Goal: Transaction & Acquisition: Purchase product/service

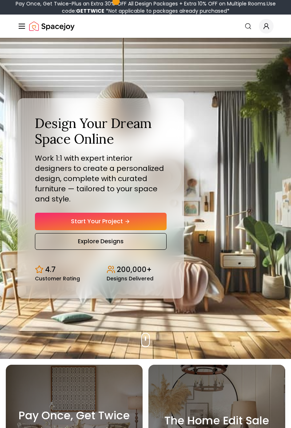
click at [150, 230] on link "Start Your Project" at bounding box center [101, 221] width 132 height 17
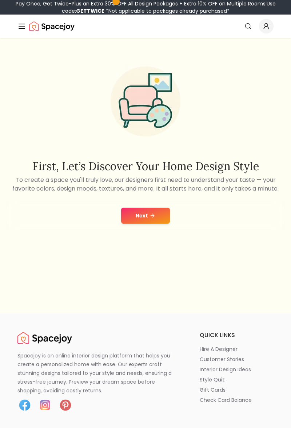
click at [157, 223] on button "Next" at bounding box center [145, 216] width 49 height 16
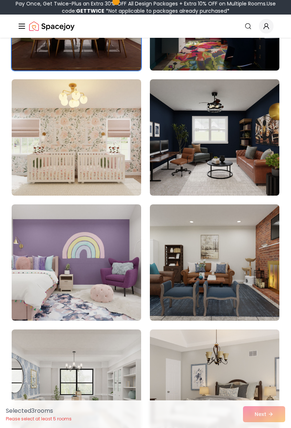
click at [122, 279] on img at bounding box center [76, 262] width 129 height 116
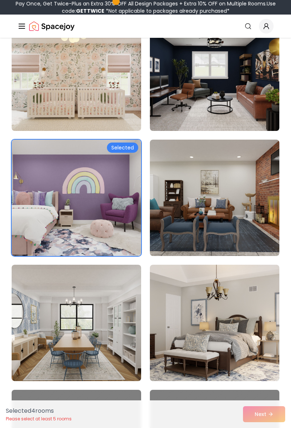
scroll to position [371, 0]
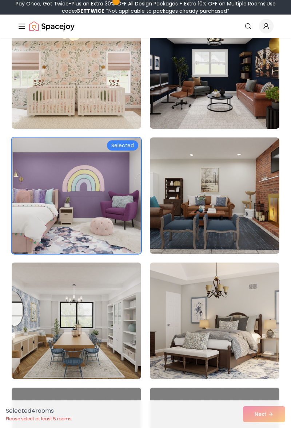
click at [243, 332] on img at bounding box center [214, 320] width 129 height 116
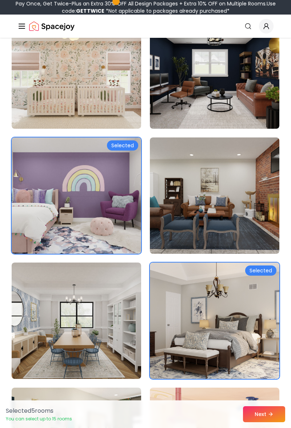
click at [267, 422] on button "Next" at bounding box center [264, 414] width 42 height 16
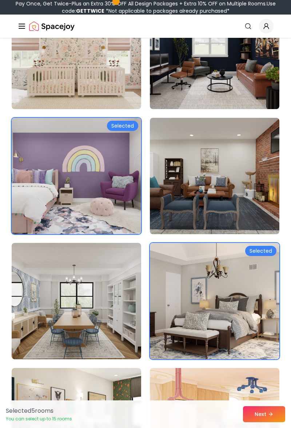
scroll to position [395, 0]
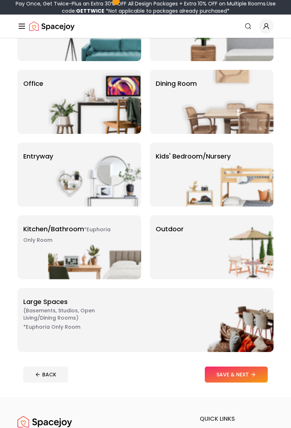
click at [254, 381] on button "SAVE & NEXT" at bounding box center [236, 374] width 63 height 16
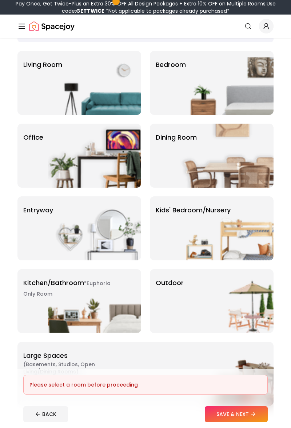
scroll to position [50, 0]
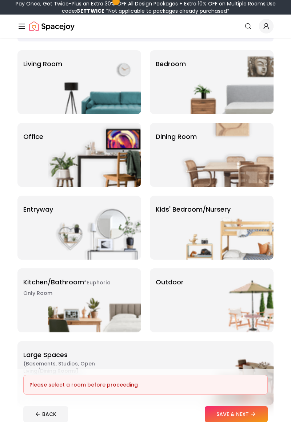
click at [240, 86] on img at bounding box center [226, 82] width 93 height 64
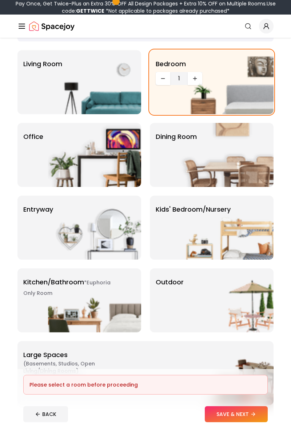
click at [109, 88] on img at bounding box center [94, 82] width 93 height 64
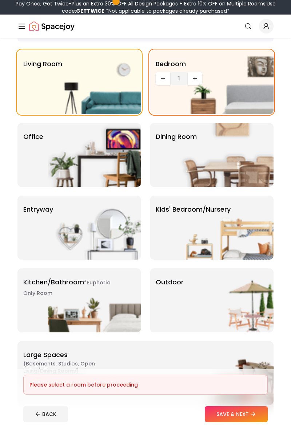
click at [106, 158] on img at bounding box center [94, 155] width 93 height 64
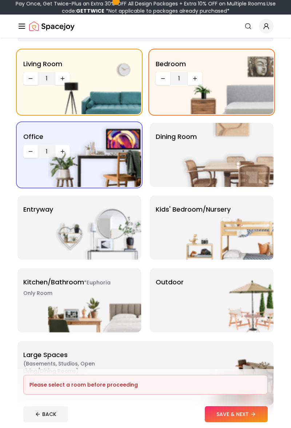
click at [226, 159] on img at bounding box center [226, 155] width 93 height 64
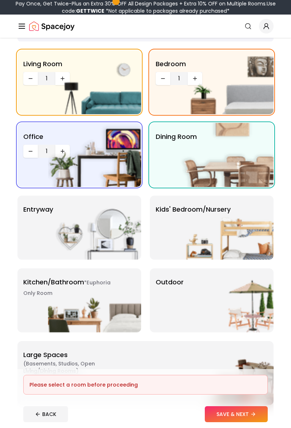
click at [215, 235] on img at bounding box center [226, 228] width 93 height 64
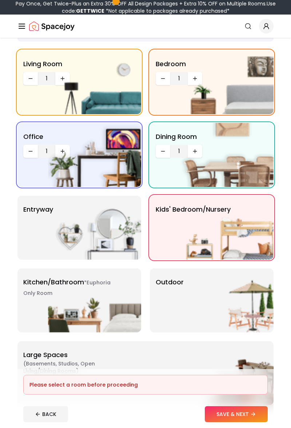
click at [94, 246] on img at bounding box center [94, 228] width 93 height 64
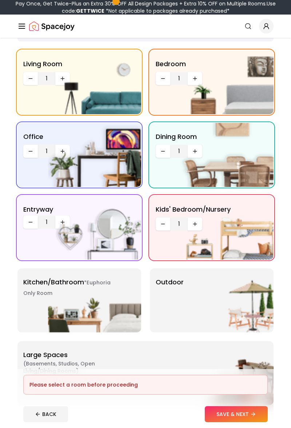
click at [86, 306] on img at bounding box center [94, 300] width 93 height 64
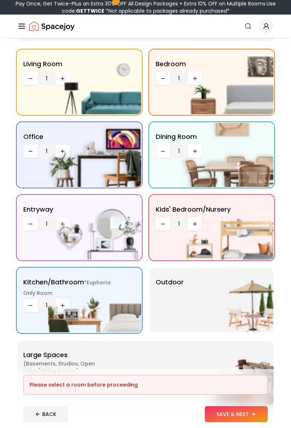
click at [187, 298] on img at bounding box center [226, 300] width 93 height 64
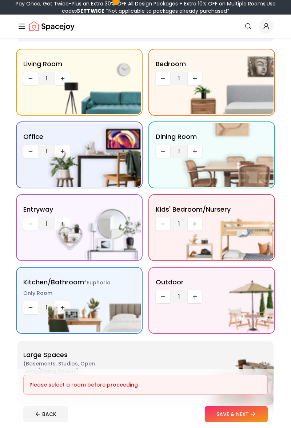
click at [243, 411] on button "SAVE & NEXT" at bounding box center [236, 414] width 63 height 16
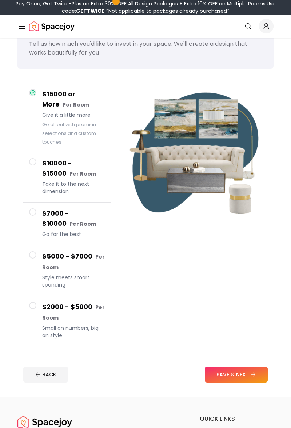
scroll to position [32, 0]
click at [237, 370] on button "SAVE & NEXT" at bounding box center [236, 374] width 63 height 16
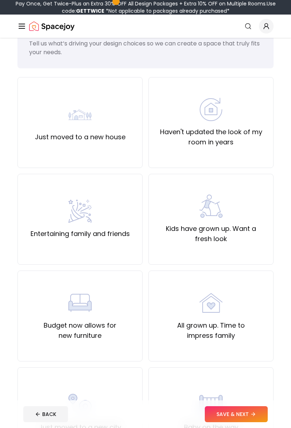
click at [129, 136] on div "Just moved to a new house" at bounding box center [79, 122] width 125 height 91
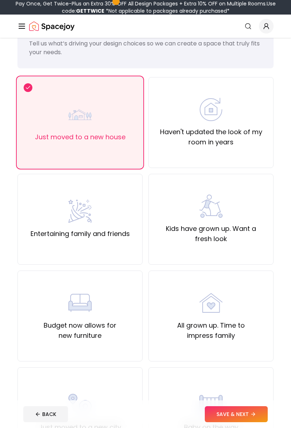
click at [243, 422] on button "SAVE & NEXT" at bounding box center [236, 414] width 63 height 16
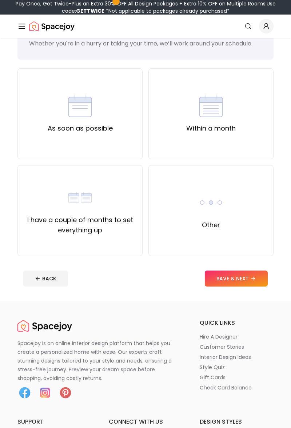
click at [129, 149] on div "As soon as possible" at bounding box center [79, 113] width 125 height 91
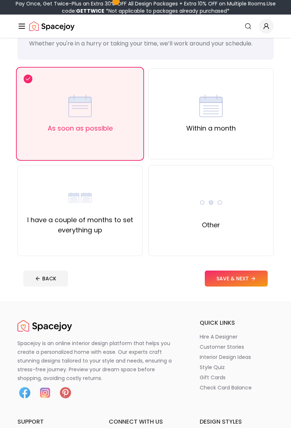
click at [255, 275] on icon at bounding box center [253, 278] width 6 height 6
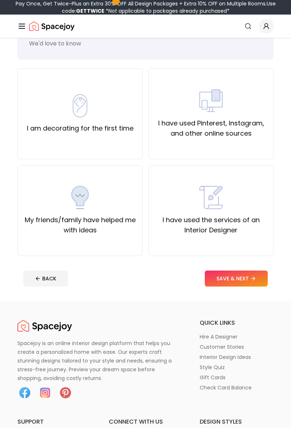
click at [126, 144] on div "I am decorating for the first time" at bounding box center [79, 113] width 125 height 91
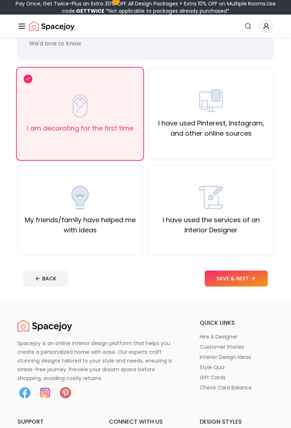
click at [241, 275] on button "SAVE & NEXT" at bounding box center [236, 278] width 63 height 16
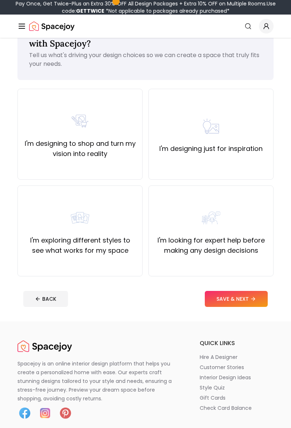
click at [120, 170] on div "I'm designing to shop and turn my vision into reality" at bounding box center [79, 134] width 125 height 91
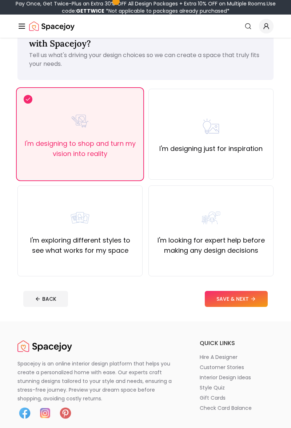
click at [241, 303] on button "SAVE & NEXT" at bounding box center [236, 299] width 63 height 16
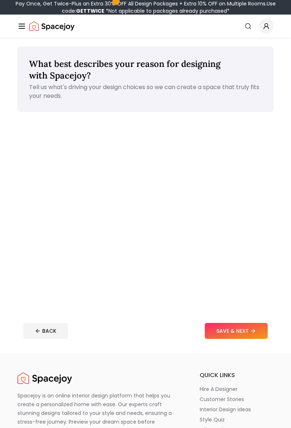
scroll to position [32, 0]
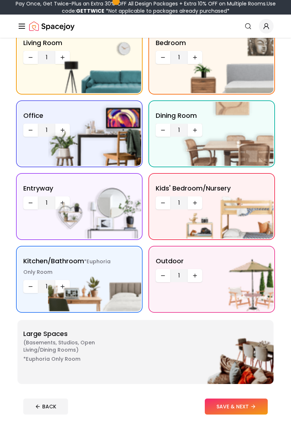
scroll to position [73, 0]
